Goal: Transaction & Acquisition: Purchase product/service

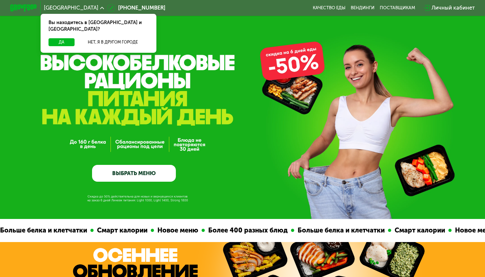
click at [150, 171] on link "ВЫБРАТЬ МЕНЮ" at bounding box center [134, 173] width 84 height 17
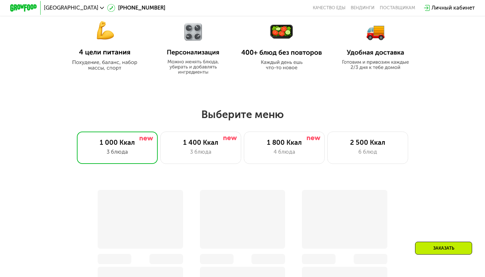
scroll to position [427, 0]
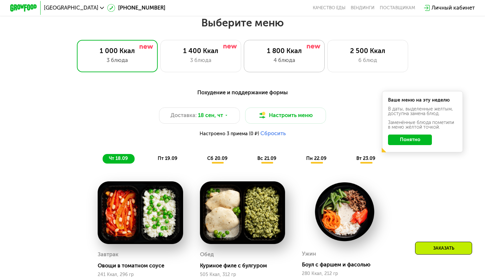
click at [284, 54] on div "1 800 Ккал" at bounding box center [284, 51] width 67 height 8
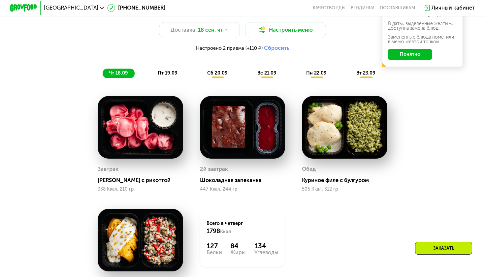
scroll to position [493, 0]
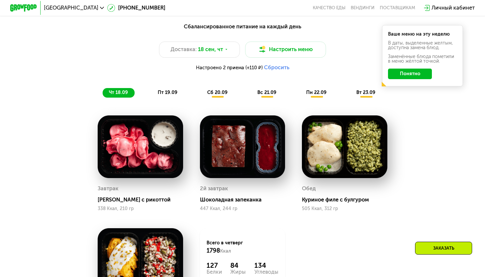
click at [161, 92] on span "пт 19.09" at bounding box center [168, 93] width 20 height 6
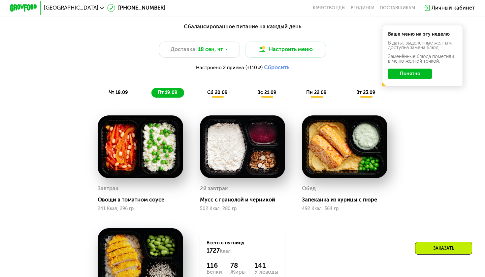
click at [225, 95] on span "сб 20.09" at bounding box center [217, 93] width 20 height 6
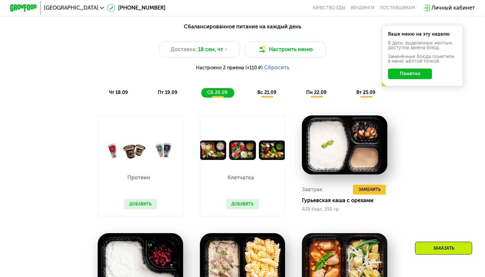
click at [159, 90] on span "пт 19.09" at bounding box center [168, 93] width 20 height 6
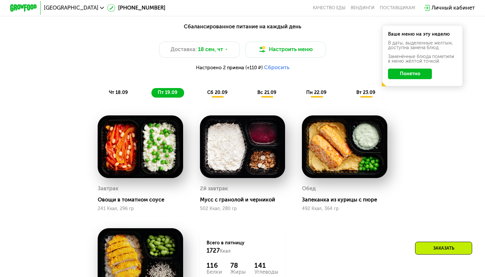
click at [155, 137] on img at bounding box center [140, 147] width 85 height 63
click at [110, 187] on div "Завтрак" at bounding box center [108, 189] width 21 height 10
click at [139, 203] on div "Завтрак Овощи в томатном соусе 241 Ккал, 296 гр" at bounding box center [140, 197] width 85 height 27
click at [220, 93] on span "сб 20.09" at bounding box center [217, 93] width 20 height 6
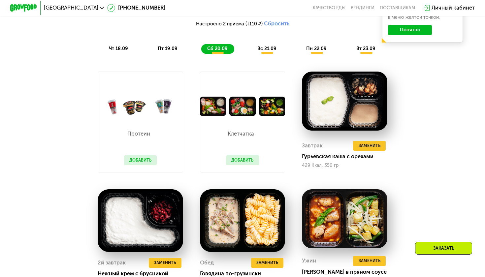
scroll to position [536, 0]
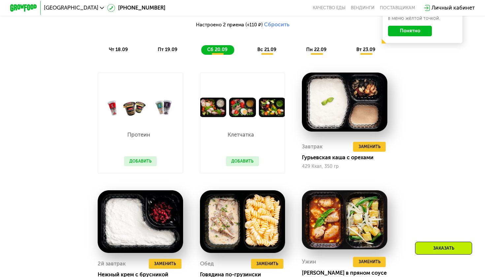
click at [269, 53] on div "вс 21.09" at bounding box center [268, 50] width 32 height 10
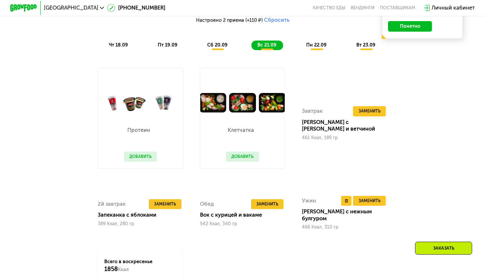
scroll to position [539, 0]
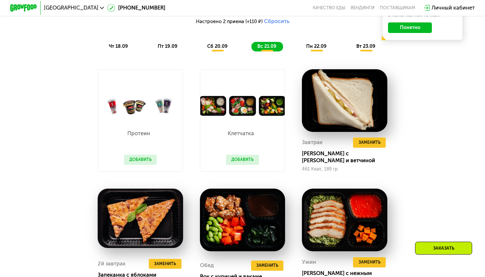
click at [315, 46] on span "пн 22.09" at bounding box center [316, 47] width 20 height 6
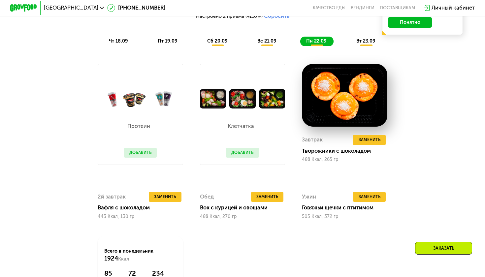
scroll to position [536, 0]
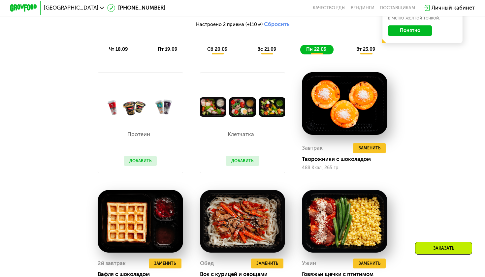
click at [362, 50] on span "вт 23.09" at bounding box center [365, 50] width 19 height 6
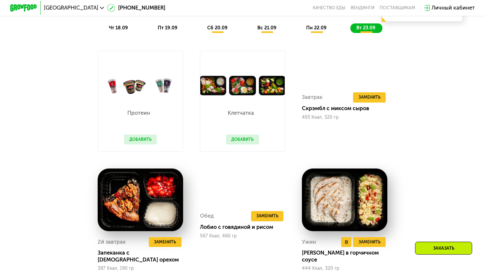
scroll to position [560, 0]
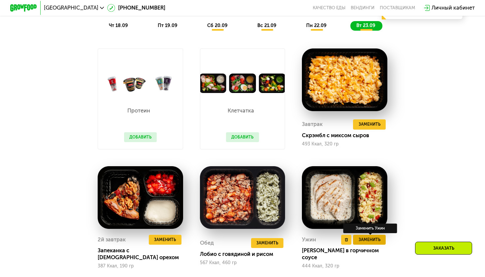
click at [367, 238] on span "Заменить" at bounding box center [370, 240] width 22 height 7
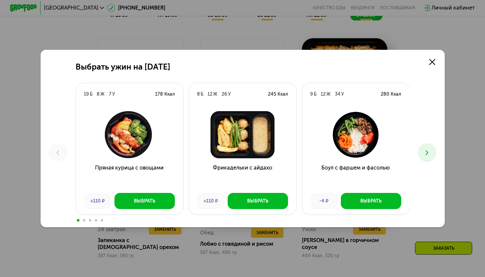
scroll to position [568, 0]
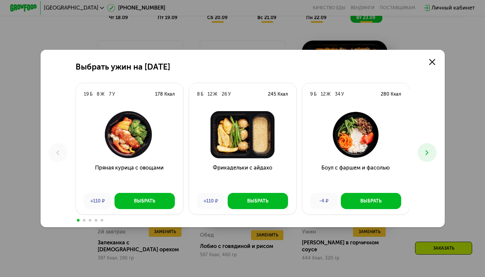
click at [430, 151] on icon at bounding box center [427, 153] width 8 height 8
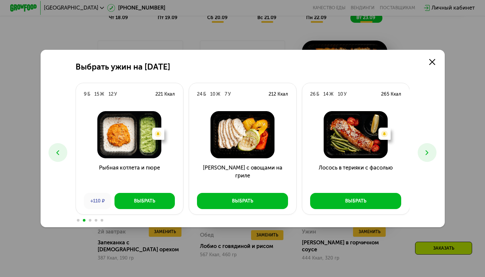
click at [430, 151] on icon at bounding box center [427, 153] width 8 height 8
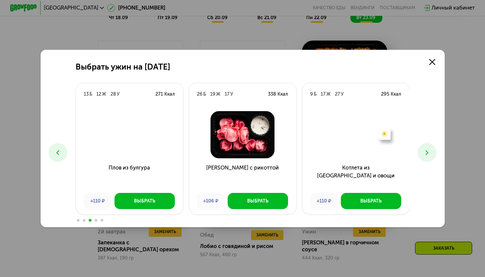
click at [430, 151] on icon at bounding box center [427, 153] width 8 height 8
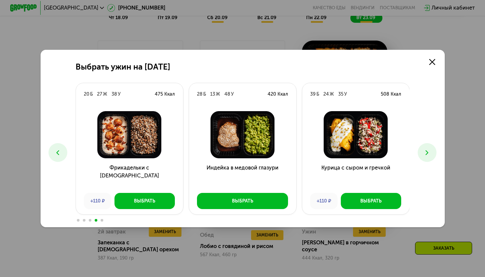
click at [430, 151] on icon at bounding box center [427, 153] width 8 height 8
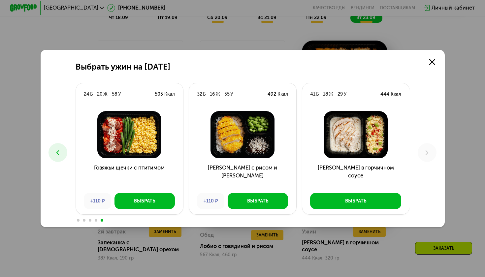
click at [430, 151] on icon at bounding box center [427, 153] width 8 height 8
click at [431, 62] on icon at bounding box center [432, 62] width 6 height 6
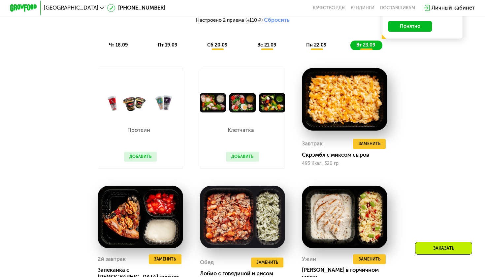
scroll to position [541, 0]
click at [314, 45] on span "пн 22.09" at bounding box center [316, 45] width 20 height 6
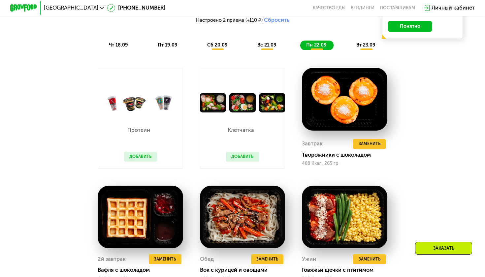
click at [268, 45] on span "вс 21.09" at bounding box center [266, 45] width 19 height 6
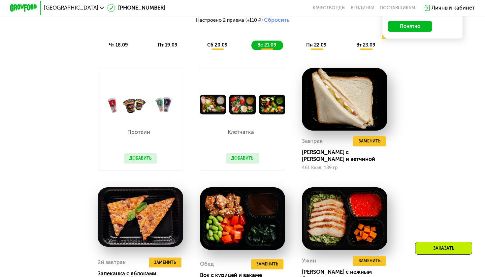
click at [215, 51] on div "Сбалансированное питание на каждый день Доставка: [DATE] Настроить меню Настрое…" at bounding box center [242, 12] width 407 height 83
click at [367, 258] on span "Заменить" at bounding box center [370, 261] width 22 height 7
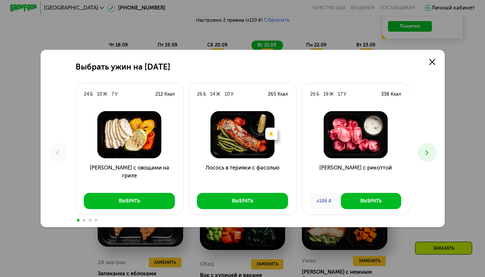
click at [429, 151] on icon at bounding box center [427, 153] width 8 height 8
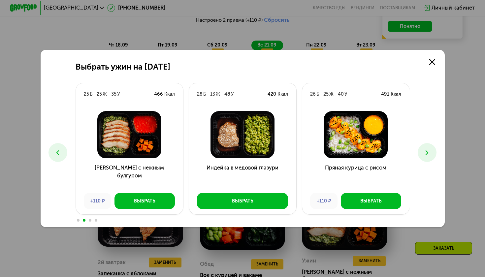
click at [429, 151] on icon at bounding box center [427, 153] width 8 height 8
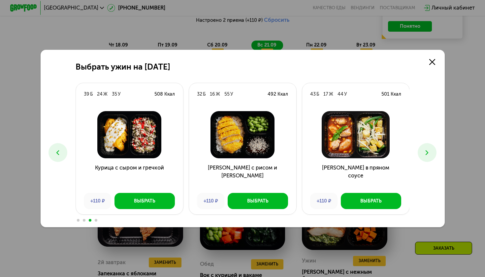
click at [253, 137] on img at bounding box center [242, 134] width 96 height 47
click at [432, 65] on icon at bounding box center [432, 62] width 6 height 6
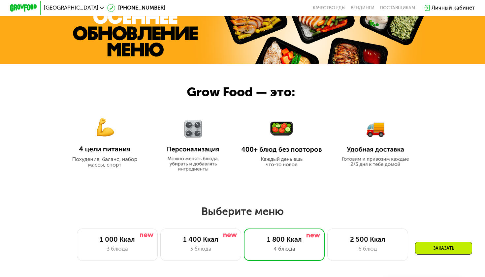
scroll to position [312, 0]
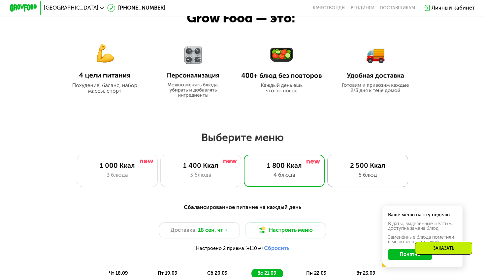
click at [366, 177] on div "6 блюд" at bounding box center [368, 175] width 67 height 8
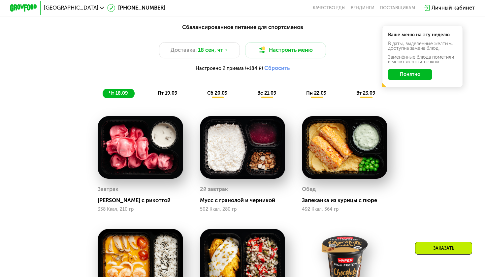
scroll to position [491, 0]
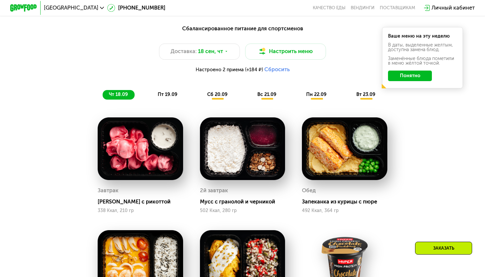
click at [219, 93] on span "сб 20.09" at bounding box center [217, 95] width 20 height 6
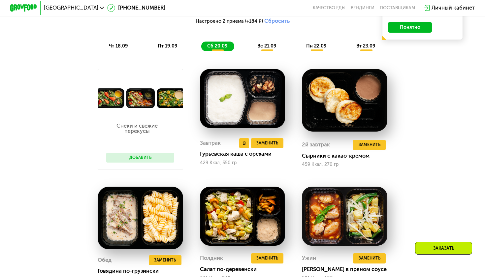
scroll to position [538, 0]
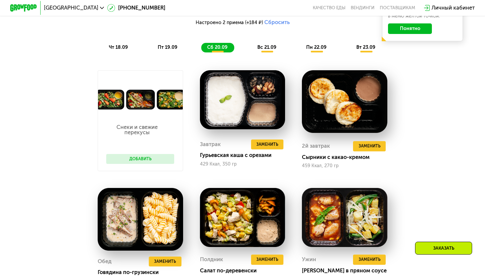
click at [267, 47] on span "вс 21.09" at bounding box center [266, 48] width 19 height 6
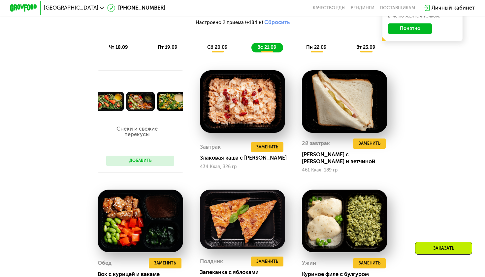
click at [307, 45] on span "пн 22.09" at bounding box center [316, 48] width 20 height 6
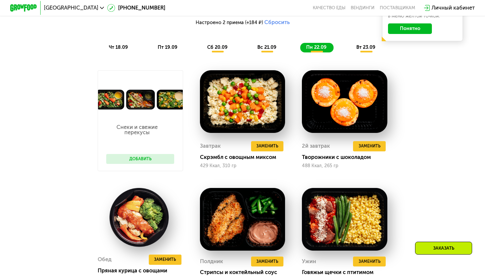
click at [358, 49] on span "вт 23.09" at bounding box center [365, 48] width 19 height 6
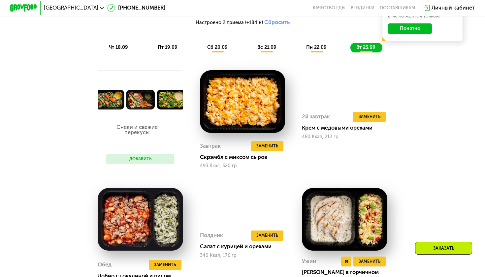
scroll to position [565, 0]
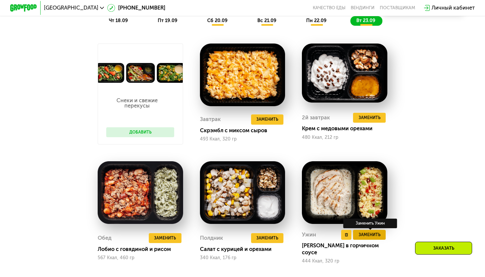
click at [371, 235] on span "Заменить" at bounding box center [370, 235] width 22 height 7
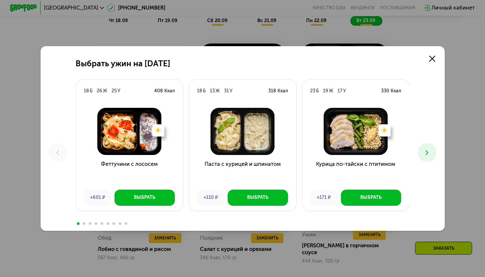
click at [429, 153] on icon at bounding box center [427, 153] width 8 height 8
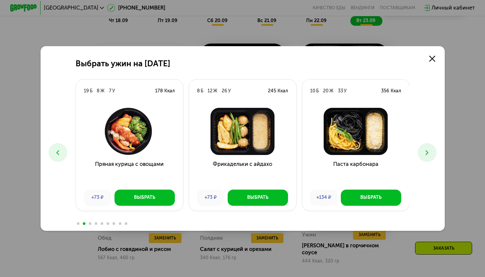
click at [429, 153] on icon at bounding box center [427, 153] width 8 height 8
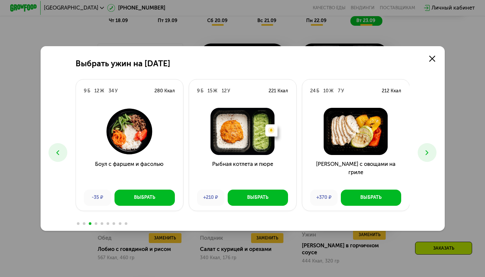
click at [429, 153] on icon at bounding box center [427, 153] width 8 height 8
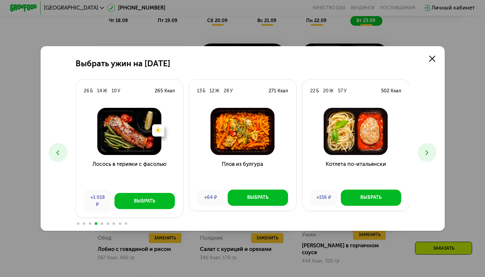
click at [429, 153] on icon at bounding box center [427, 153] width 8 height 8
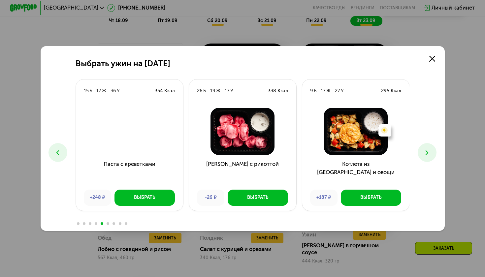
click at [429, 153] on icon at bounding box center [427, 153] width 8 height 8
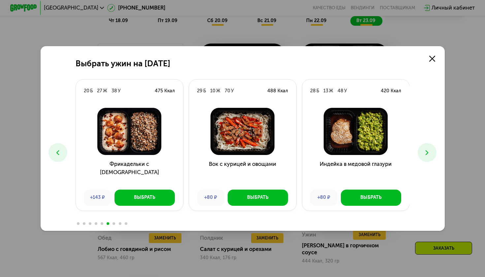
click at [429, 153] on icon at bounding box center [427, 153] width 8 height 8
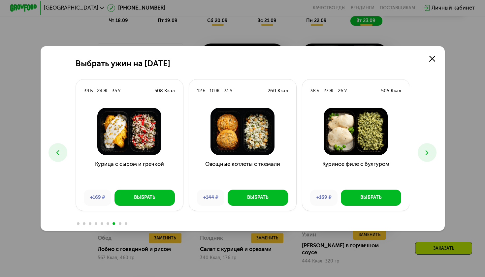
click at [429, 153] on icon at bounding box center [427, 153] width 8 height 8
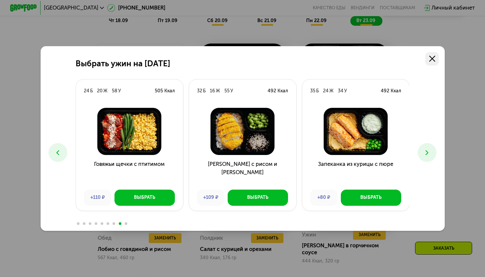
click at [432, 58] on icon at bounding box center [432, 59] width 6 height 6
